Goal: Task Accomplishment & Management: Use online tool/utility

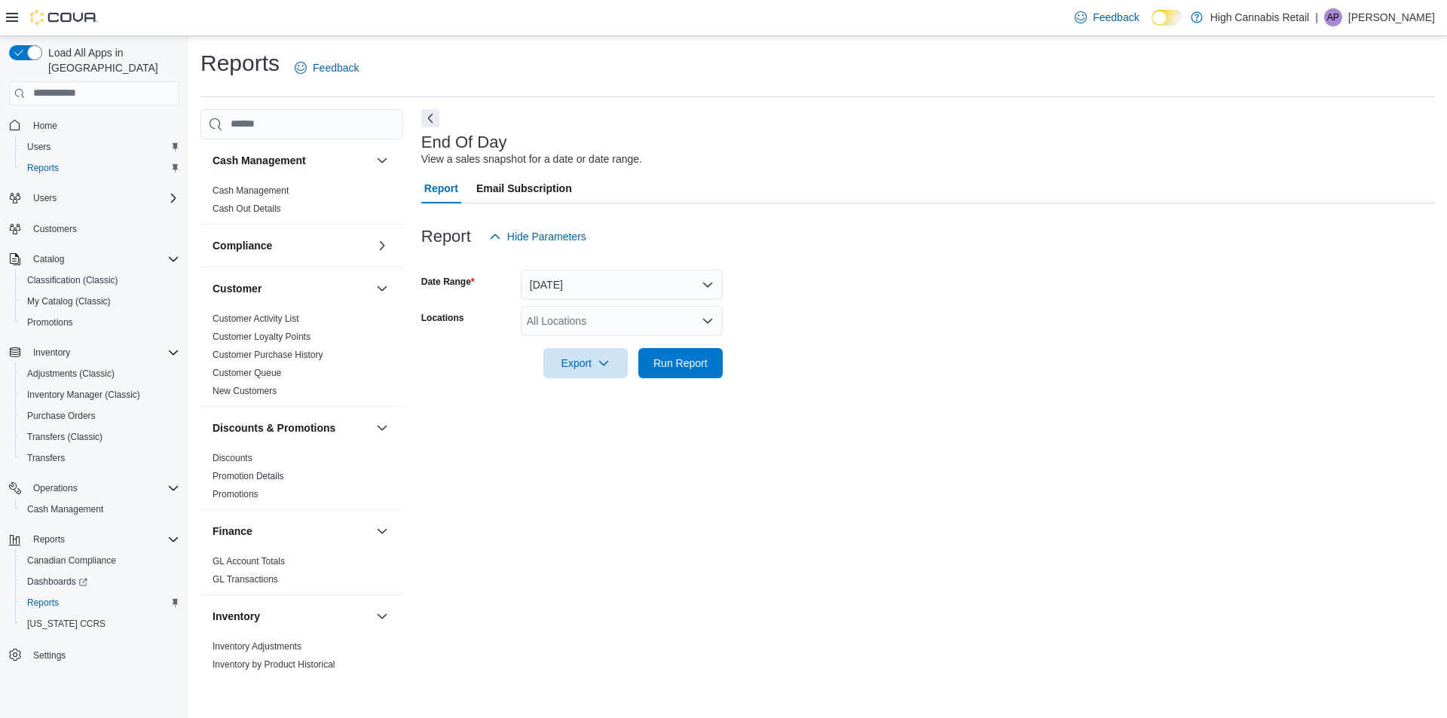
click at [591, 332] on div "All Locations" at bounding box center [622, 321] width 202 height 30
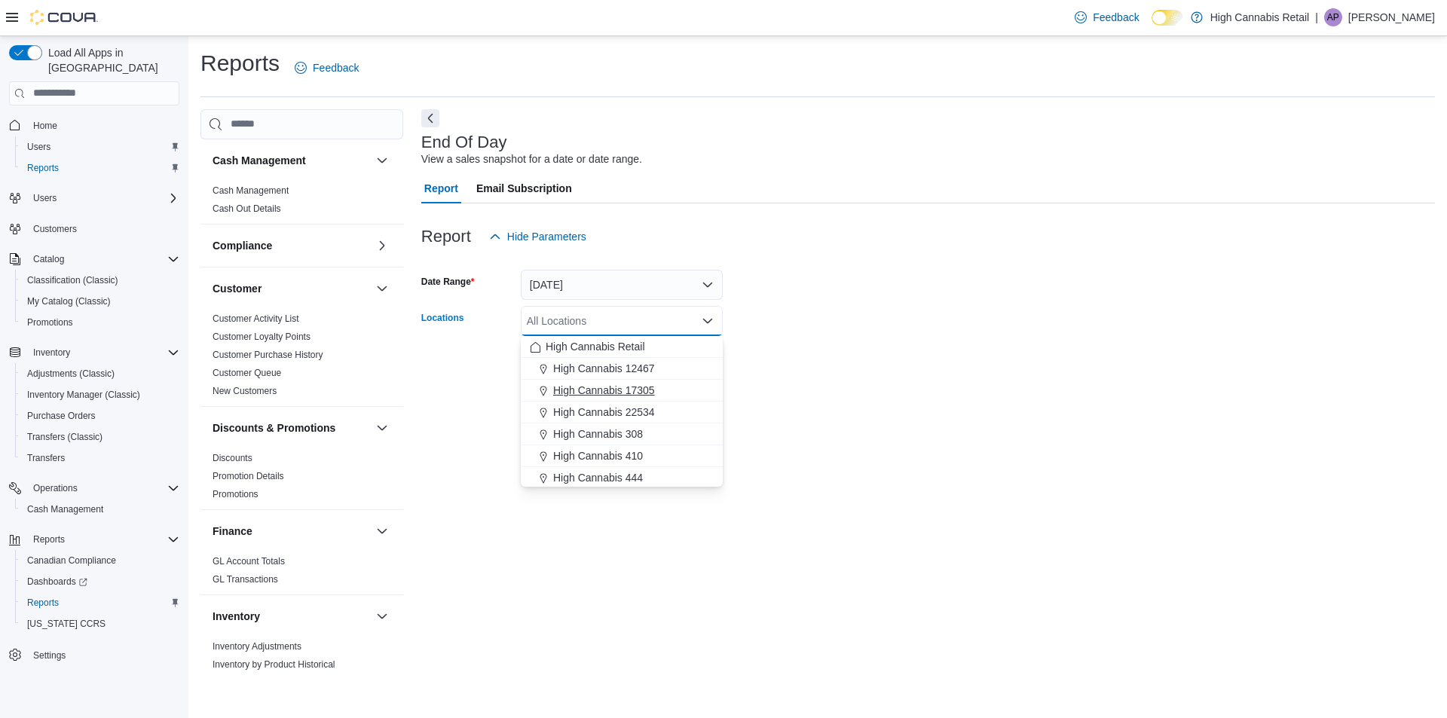
click at [634, 392] on span "High Cannabis 17305" at bounding box center [604, 390] width 102 height 15
click at [752, 379] on div at bounding box center [927, 387] width 1013 height 18
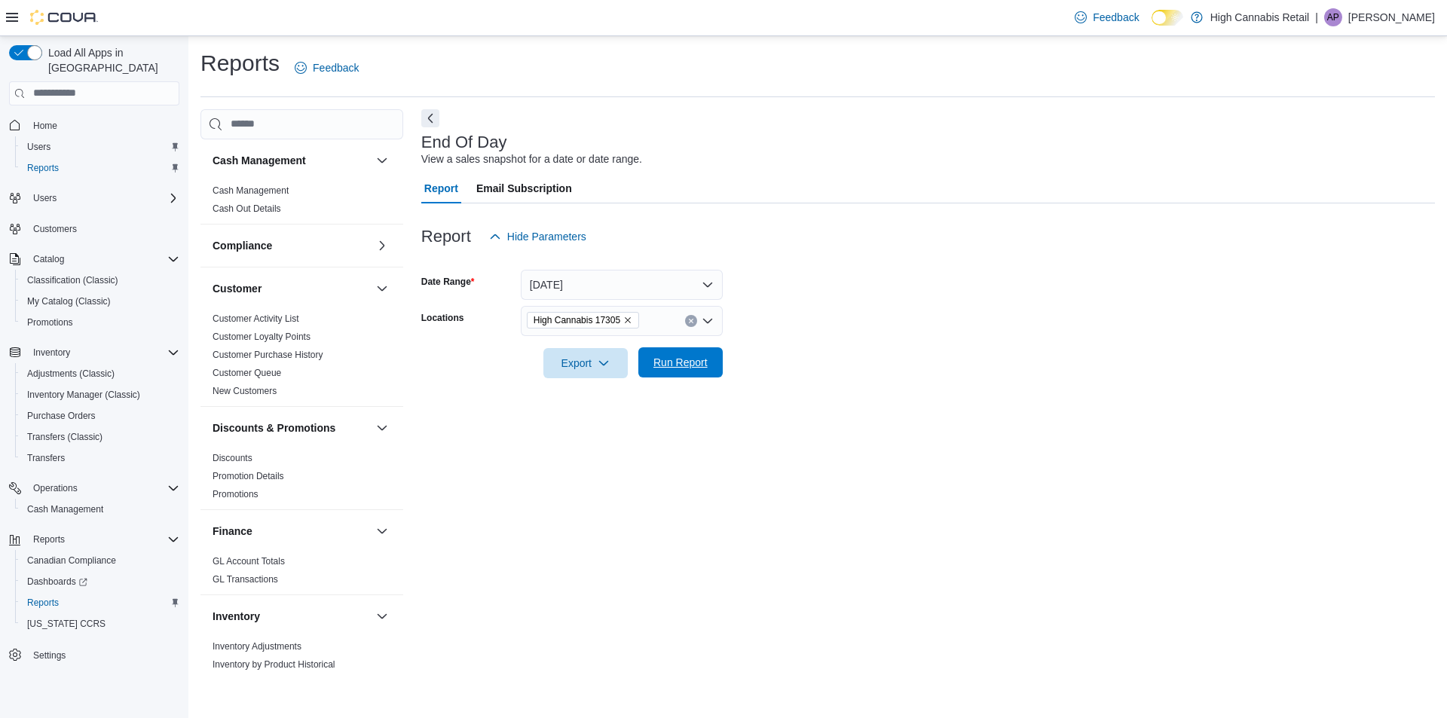
click at [653, 368] on span "Run Report" at bounding box center [680, 362] width 54 height 15
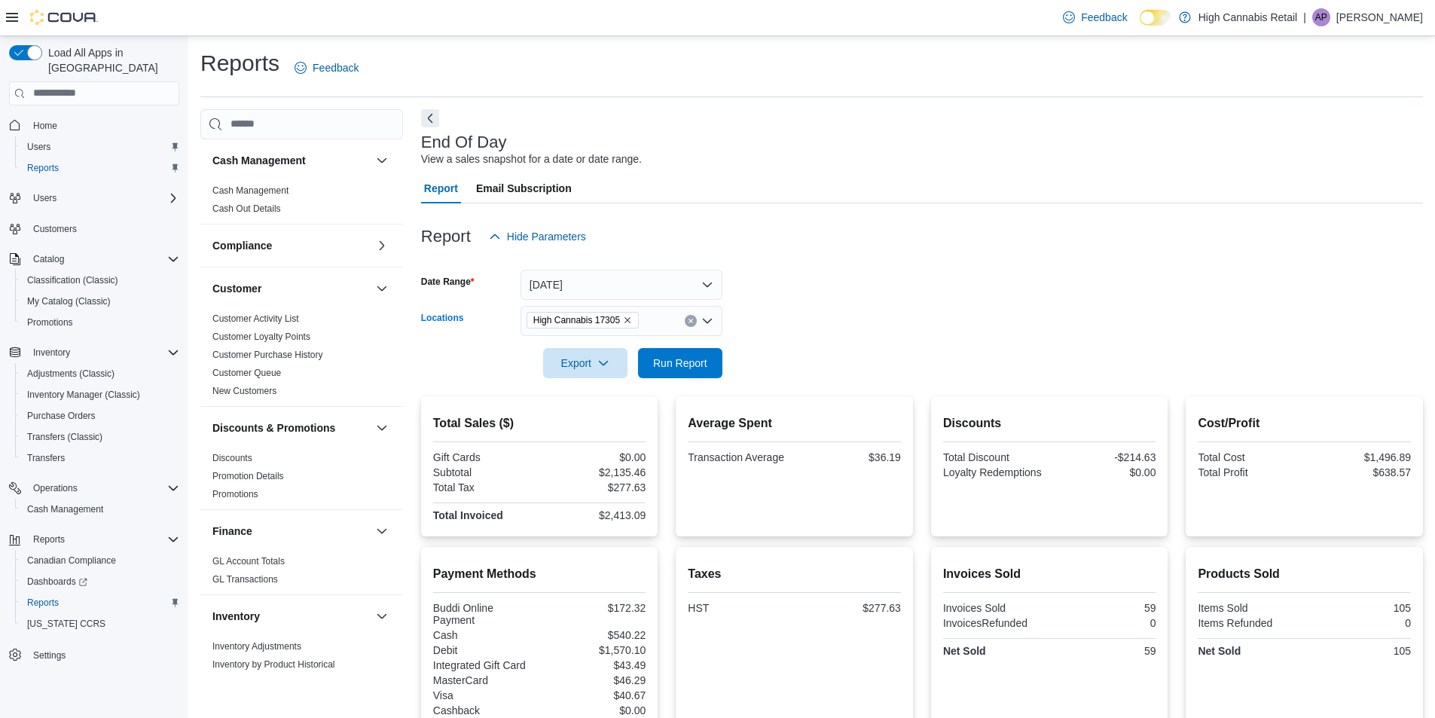
click at [691, 319] on icon "Clear input" at bounding box center [691, 321] width 6 height 6
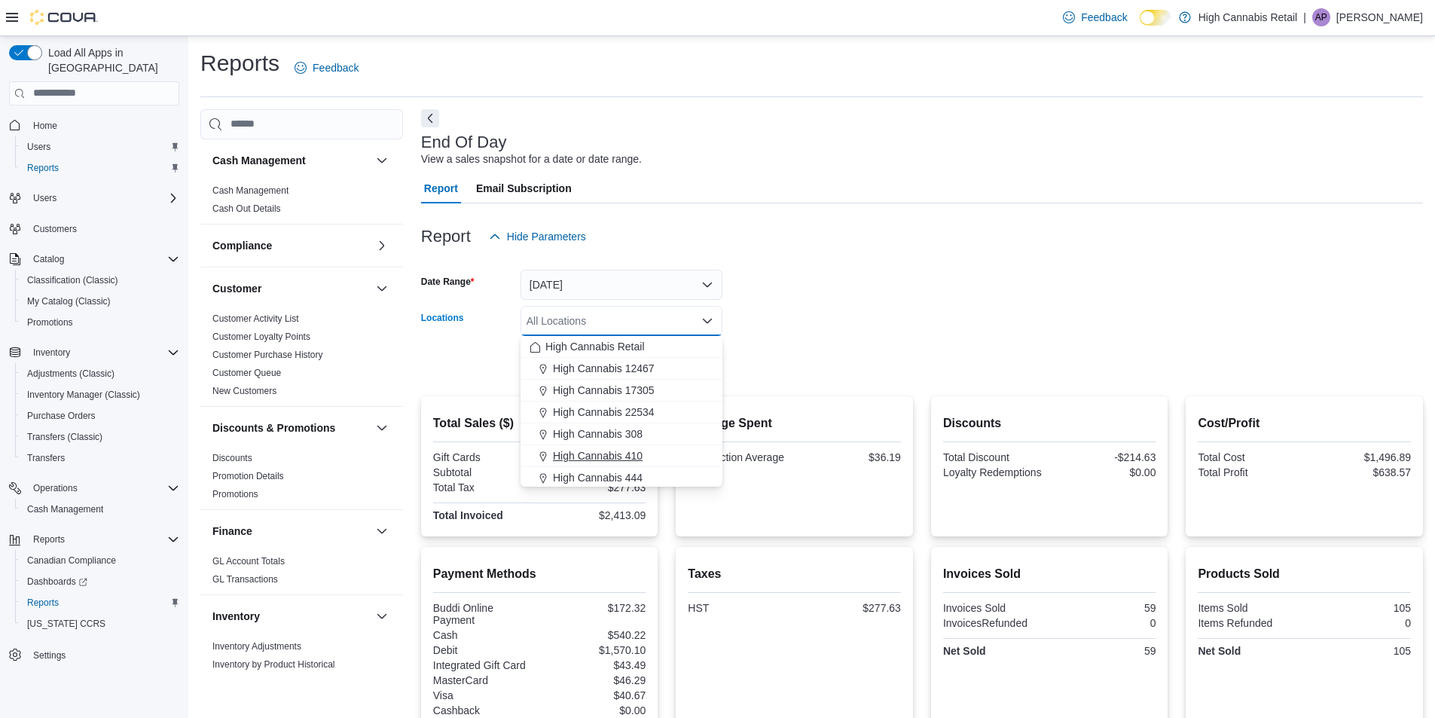
click at [628, 452] on span "High Cannabis 410" at bounding box center [598, 455] width 90 height 15
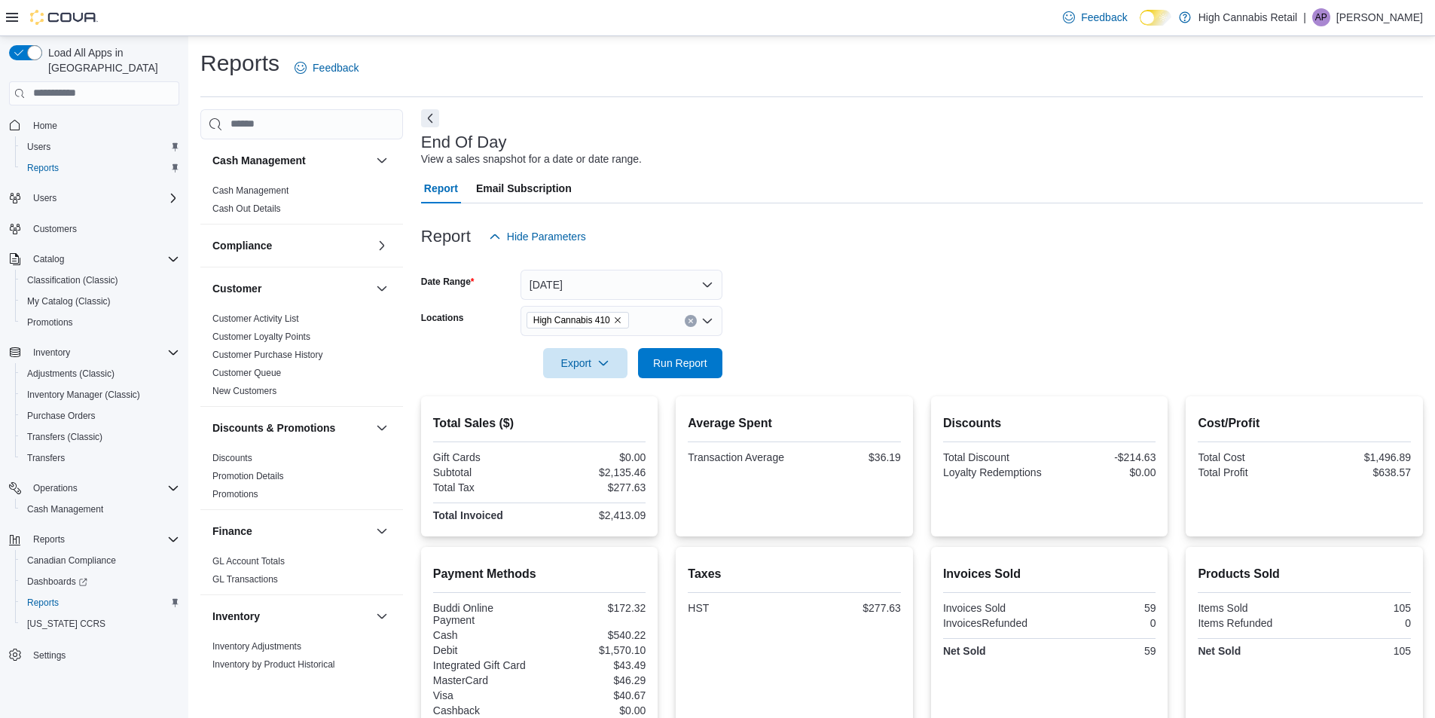
click at [775, 339] on div at bounding box center [922, 342] width 1002 height 12
click at [677, 362] on span "Run Report" at bounding box center [680, 362] width 54 height 15
click at [692, 319] on icon "Clear input" at bounding box center [691, 321] width 6 height 6
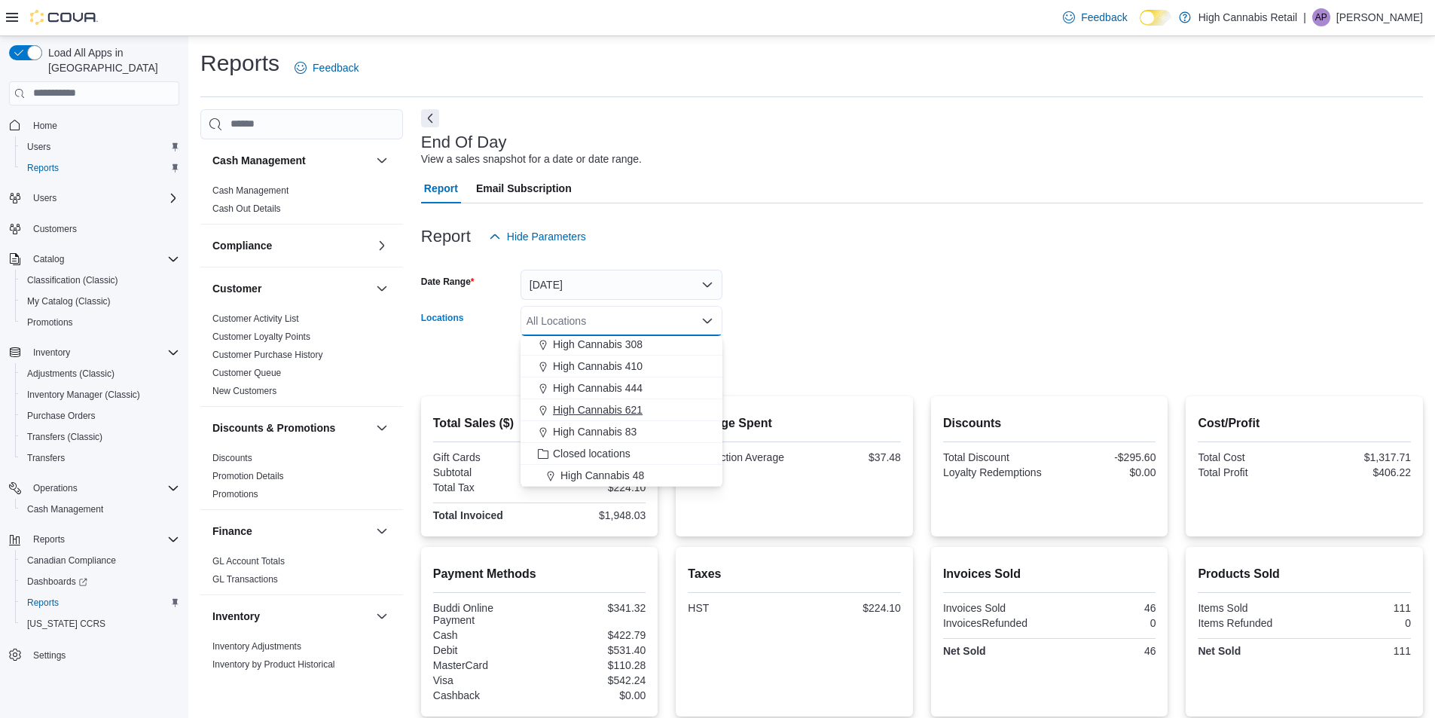
click at [628, 411] on span "High Cannabis 621" at bounding box center [598, 409] width 90 height 15
click at [798, 316] on form "Date Range [DATE] Locations High Cannabis 621 Combo box. Selected. High Cannabi…" at bounding box center [922, 315] width 1002 height 127
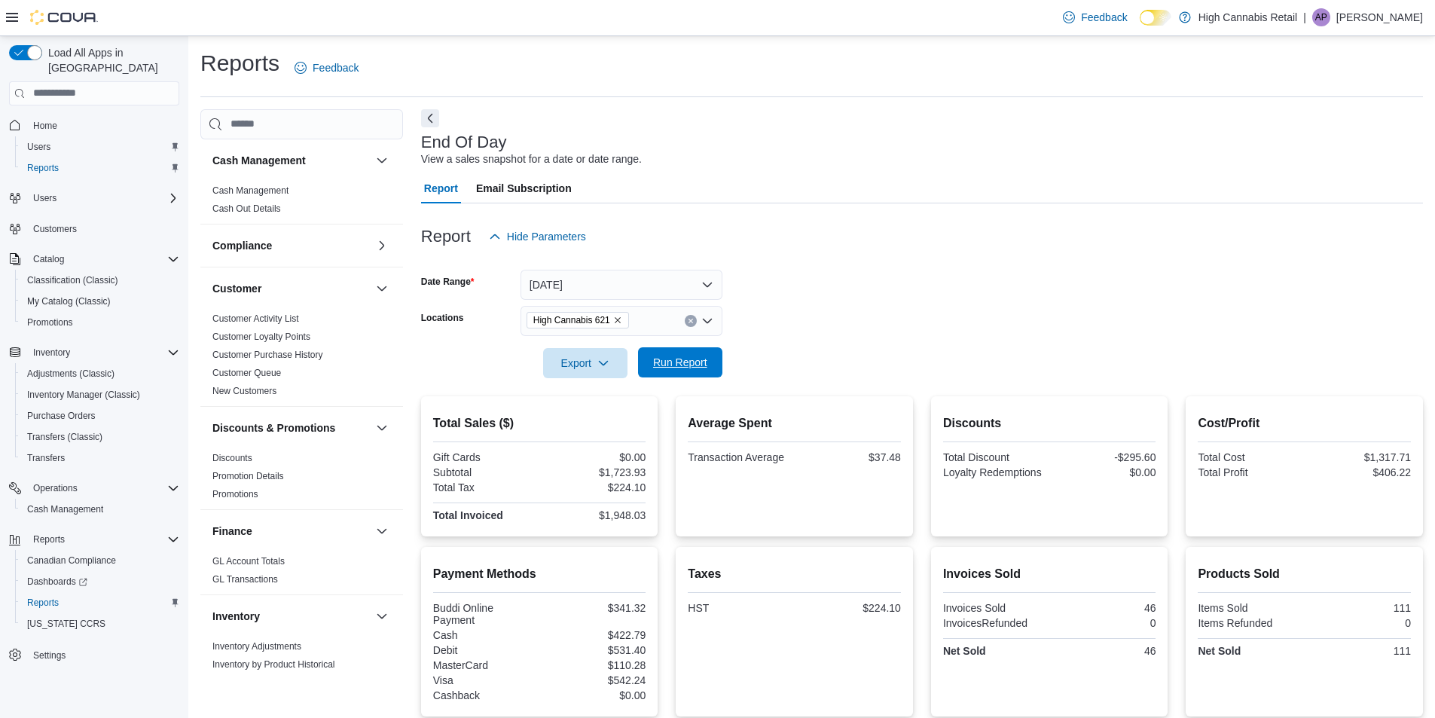
click at [691, 357] on span "Run Report" at bounding box center [680, 362] width 54 height 15
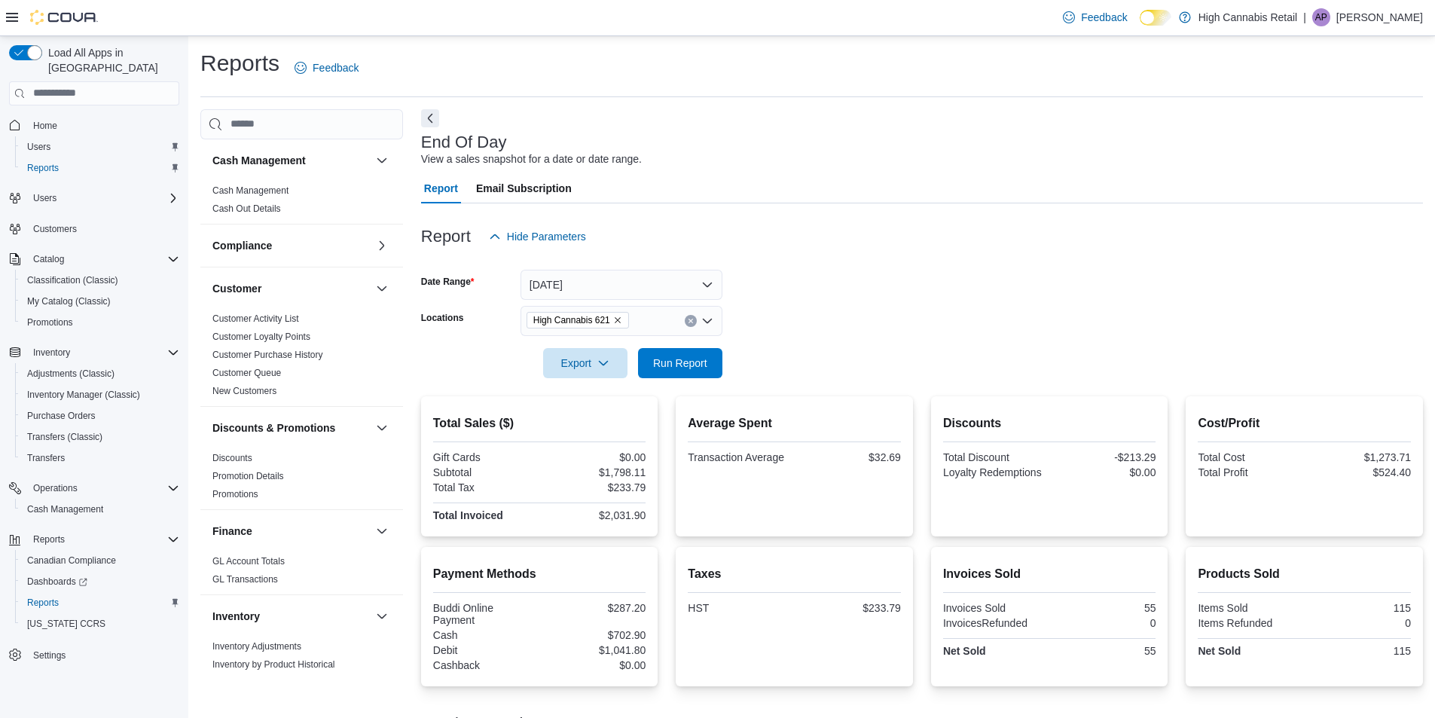
click at [824, 313] on form "Date Range [DATE] Locations High Cannabis 621 Export Run Report" at bounding box center [922, 315] width 1002 height 127
click at [685, 368] on span "Run Report" at bounding box center [680, 362] width 54 height 15
